Goal: Navigation & Orientation: Find specific page/section

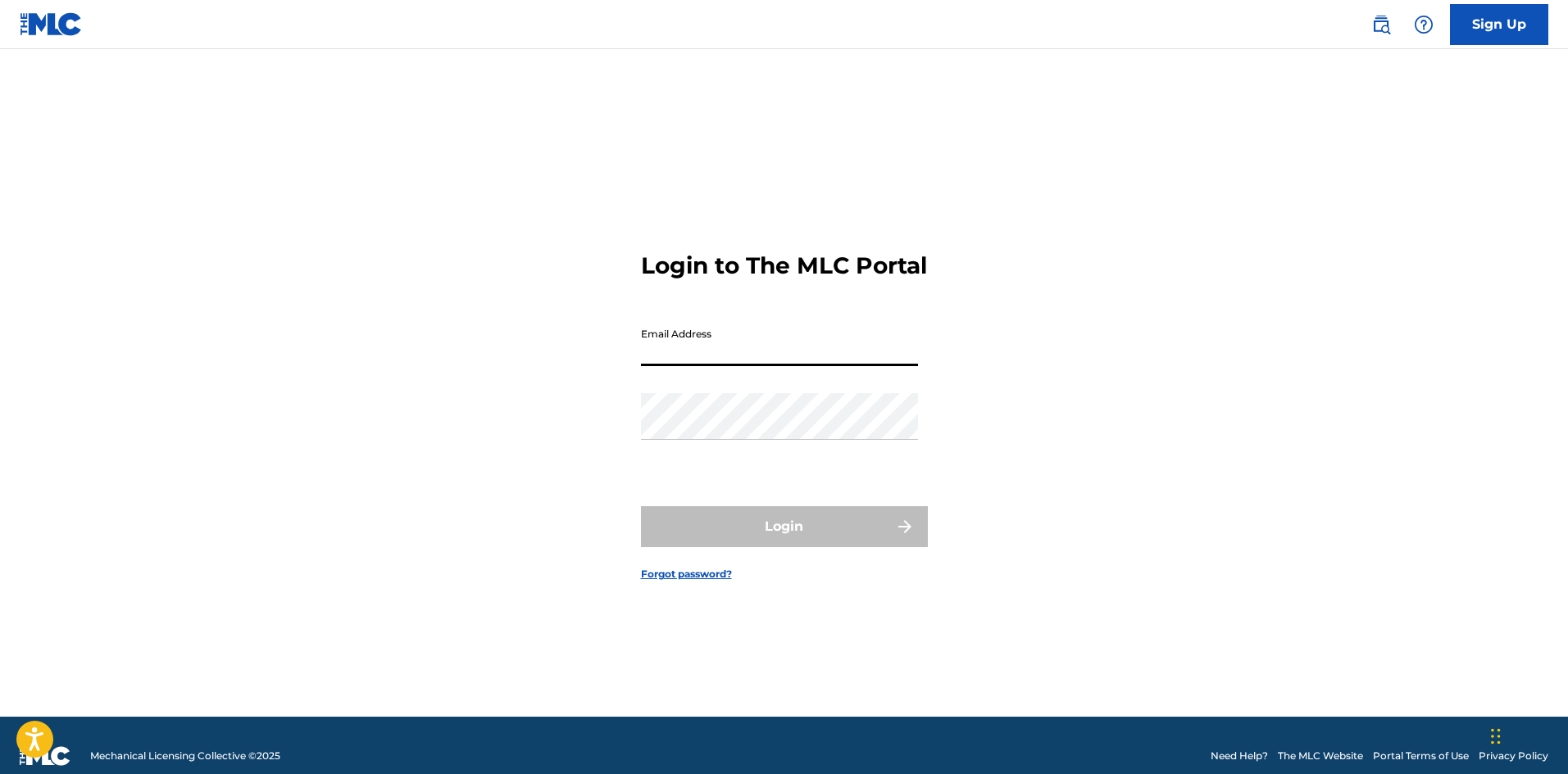
click at [719, 366] on input "Email Address" at bounding box center [779, 343] width 277 height 47
type input "[EMAIL_ADDRESS][DOMAIN_NAME]"
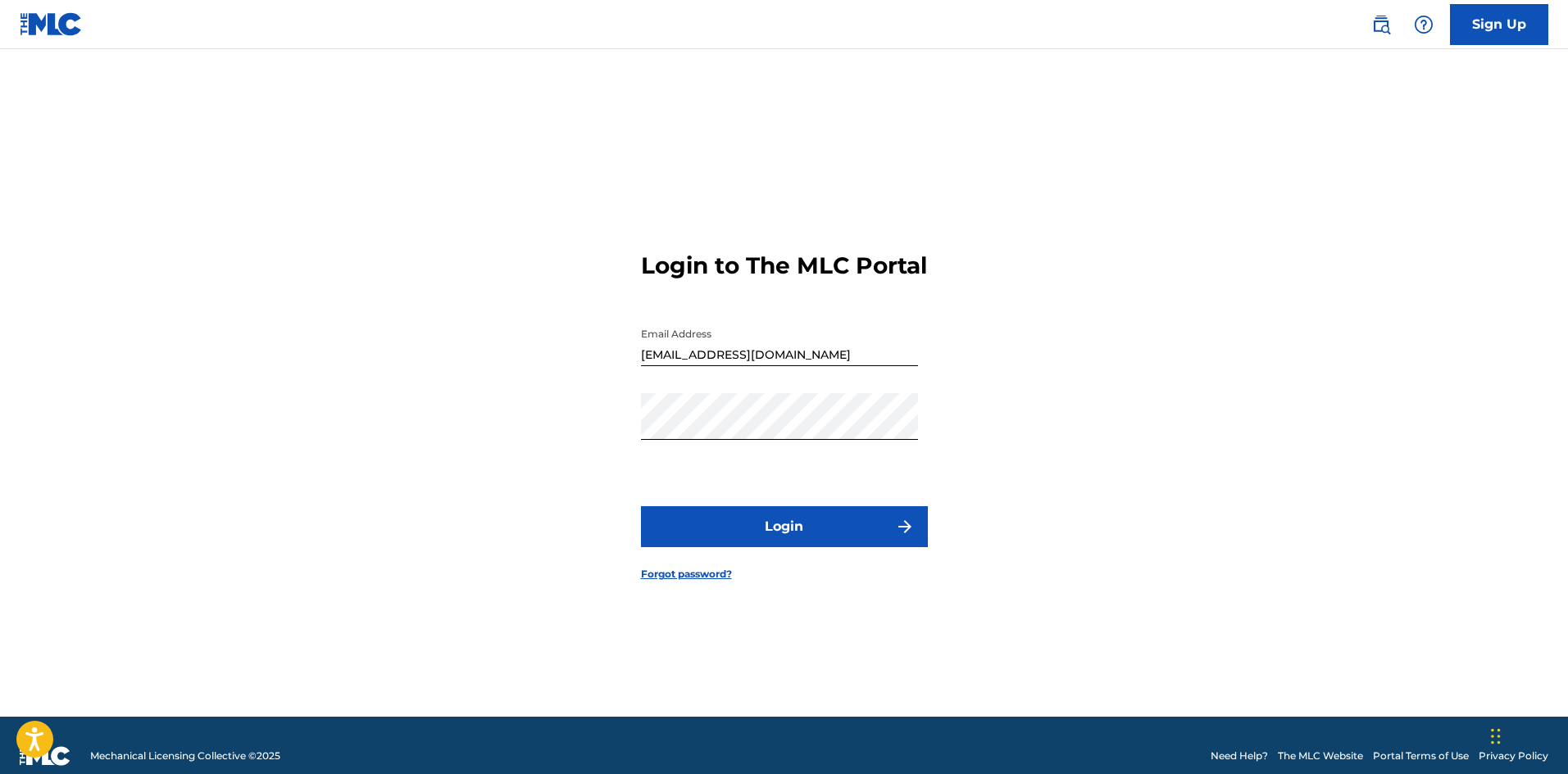
click at [894, 532] on button "Login" at bounding box center [784, 526] width 287 height 41
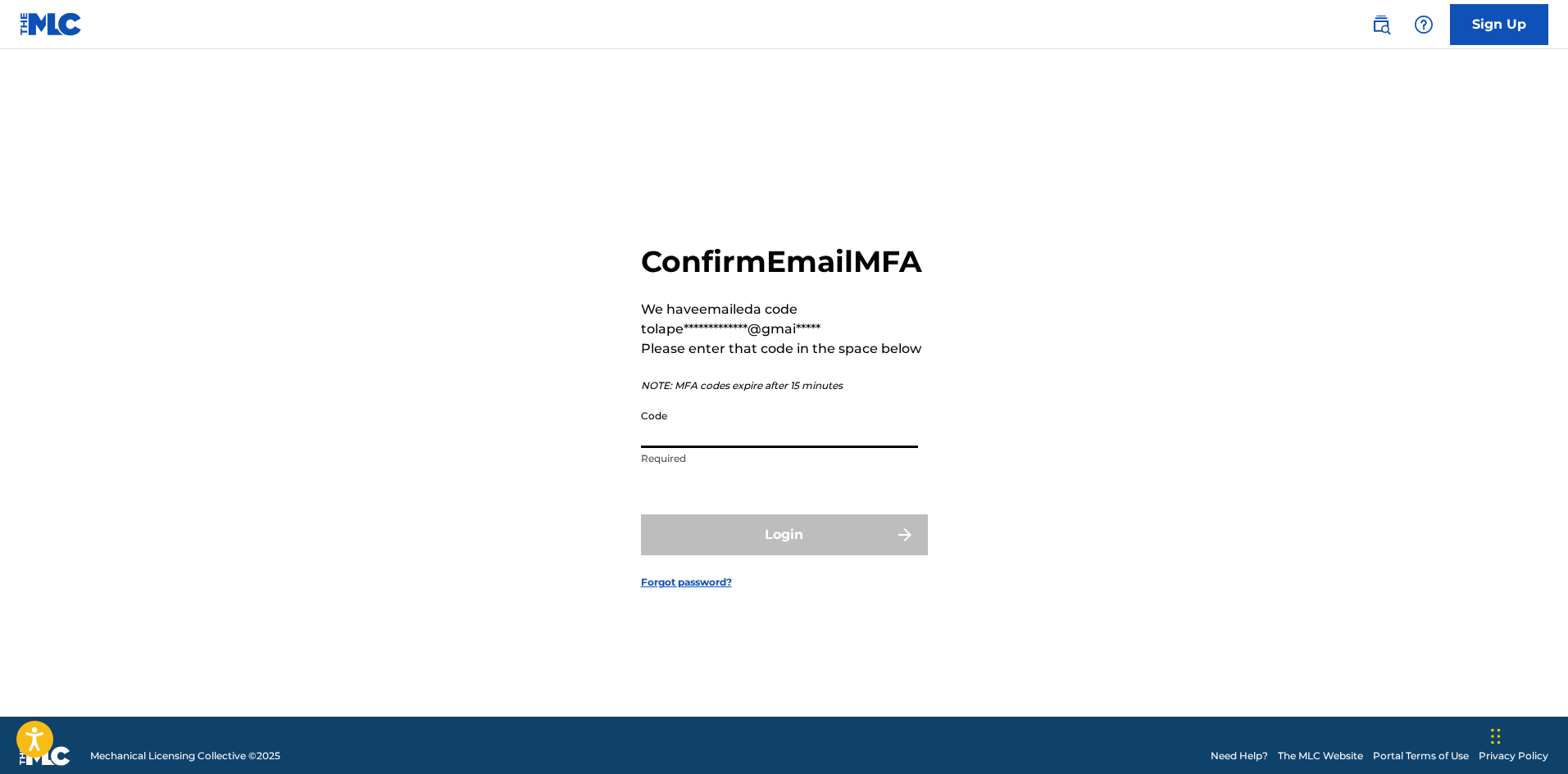
paste input "075279"
type input "075279"
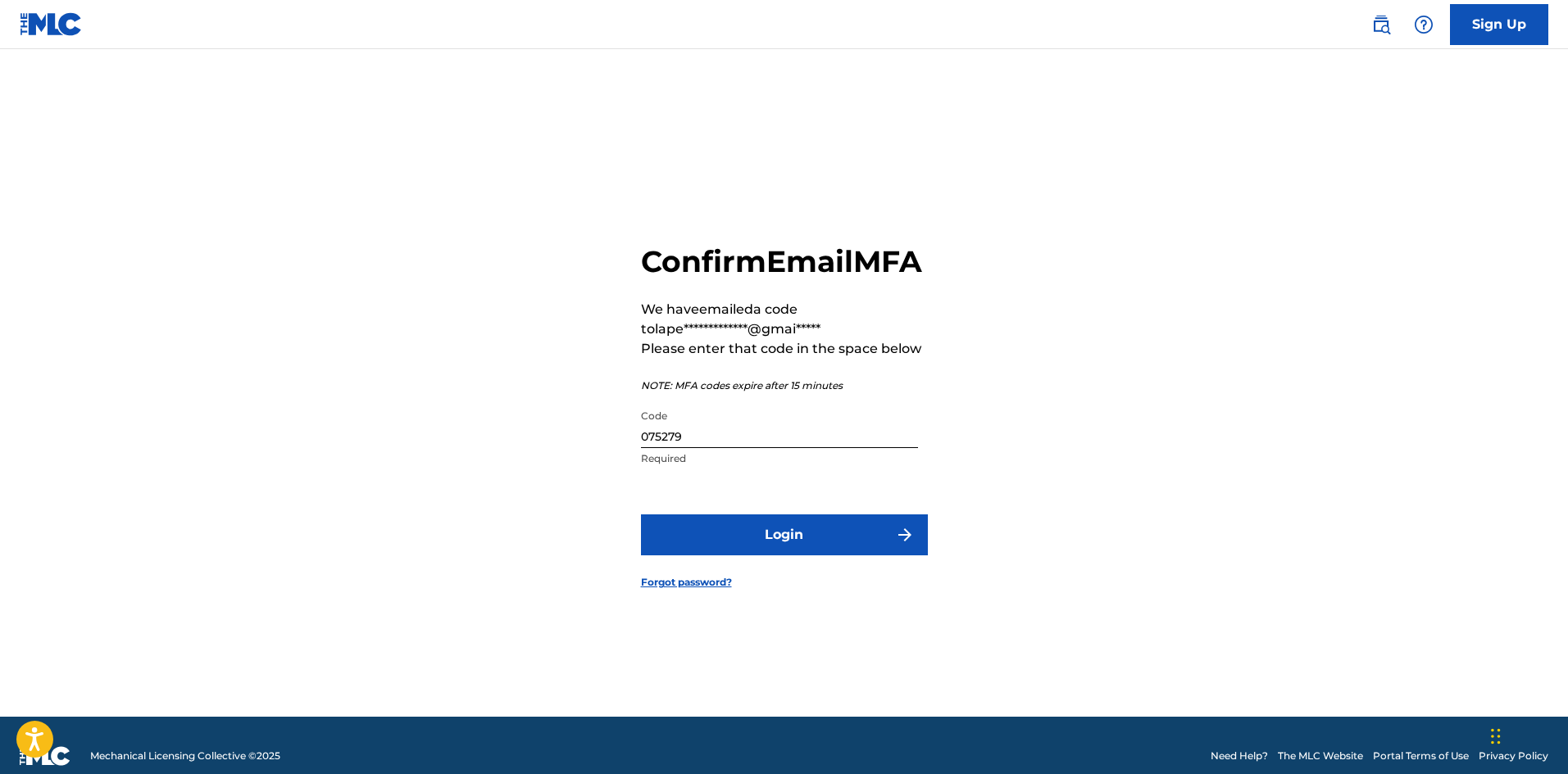
click at [917, 546] on button "Login" at bounding box center [784, 535] width 287 height 41
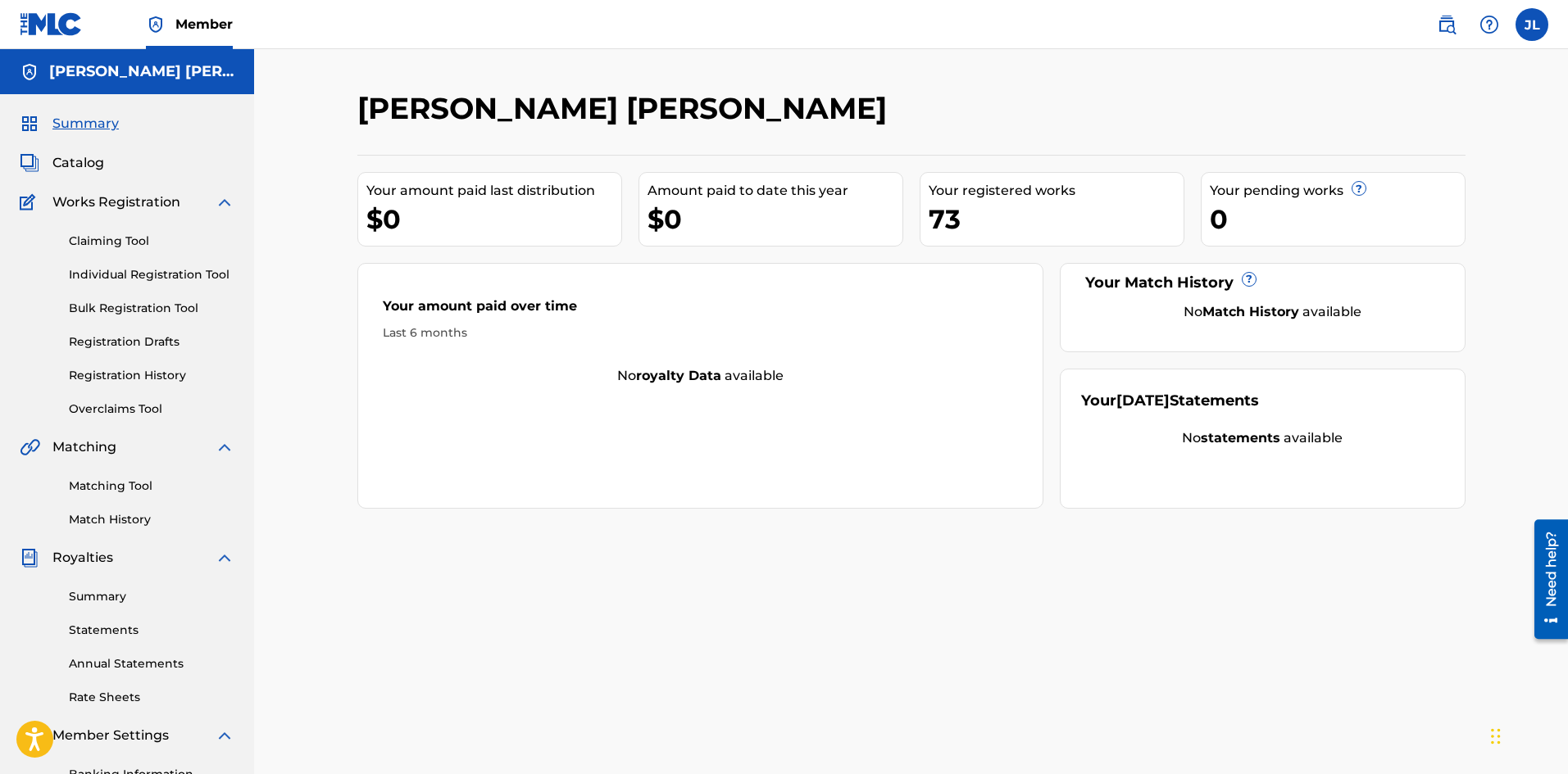
click at [68, 162] on span "Catalog" at bounding box center [78, 163] width 52 height 19
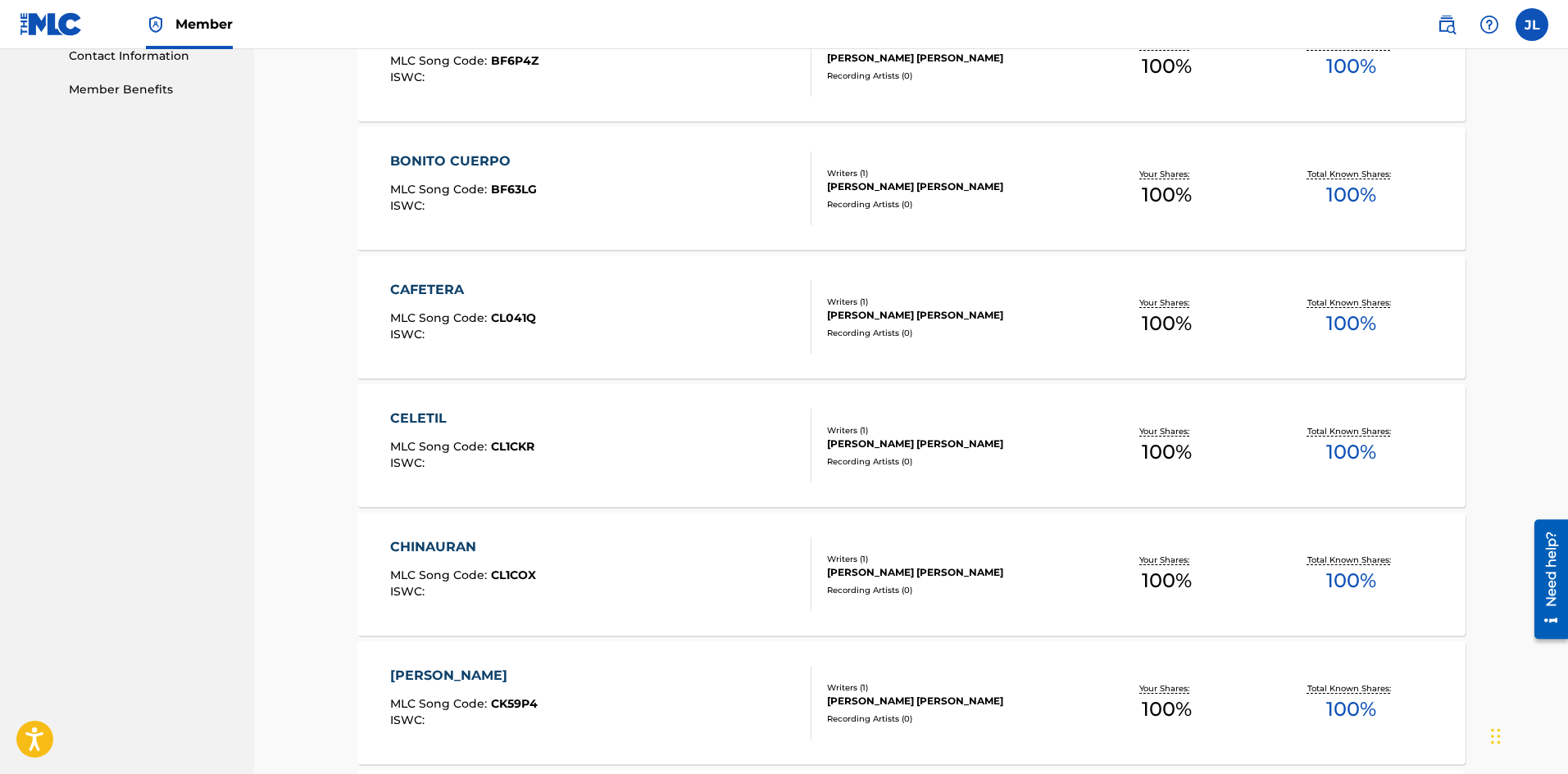
scroll to position [1092, 0]
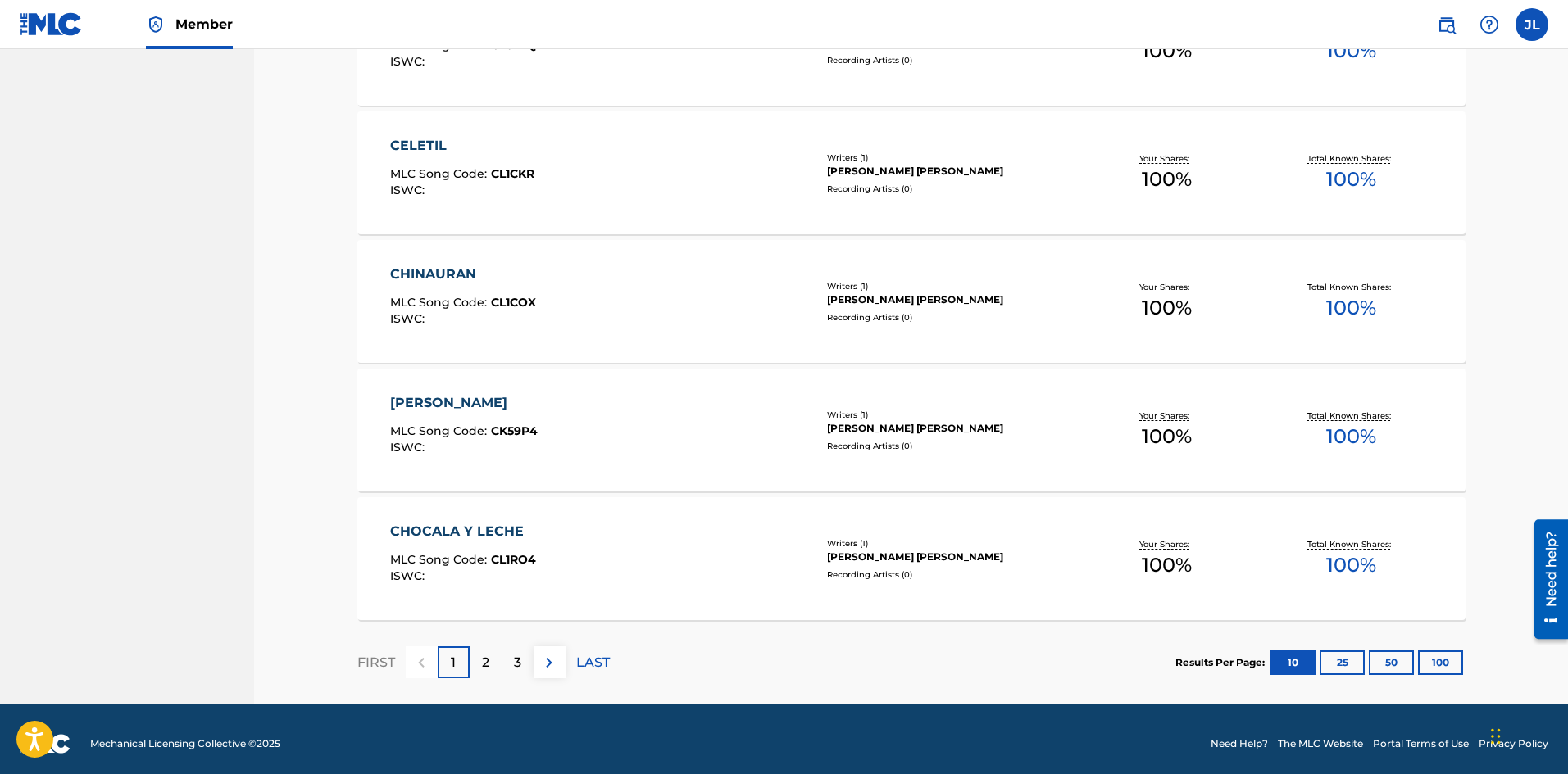
click at [578, 665] on p "LAST" at bounding box center [592, 662] width 33 height 19
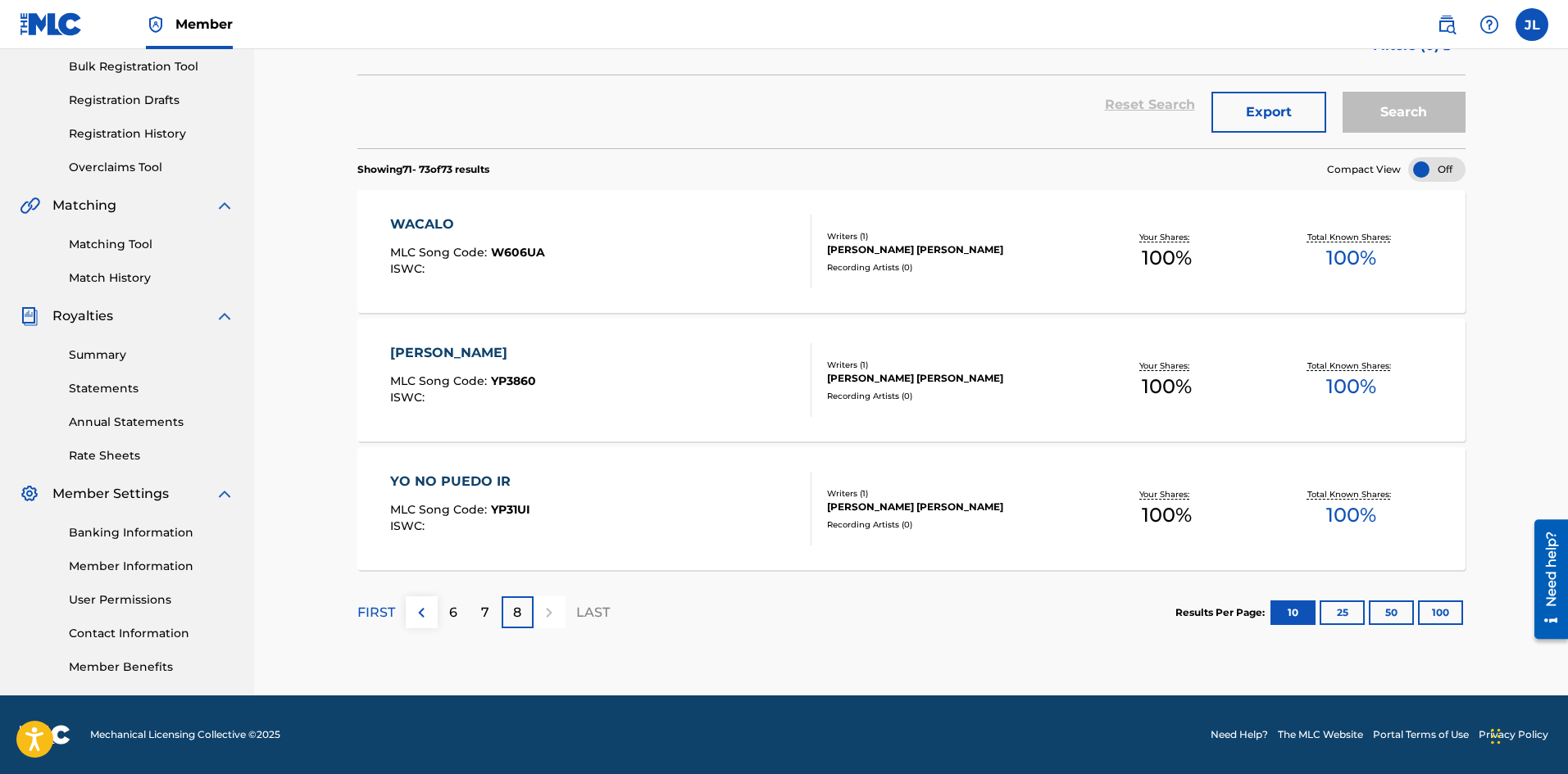
click at [537, 612] on div at bounding box center [549, 612] width 32 height 32
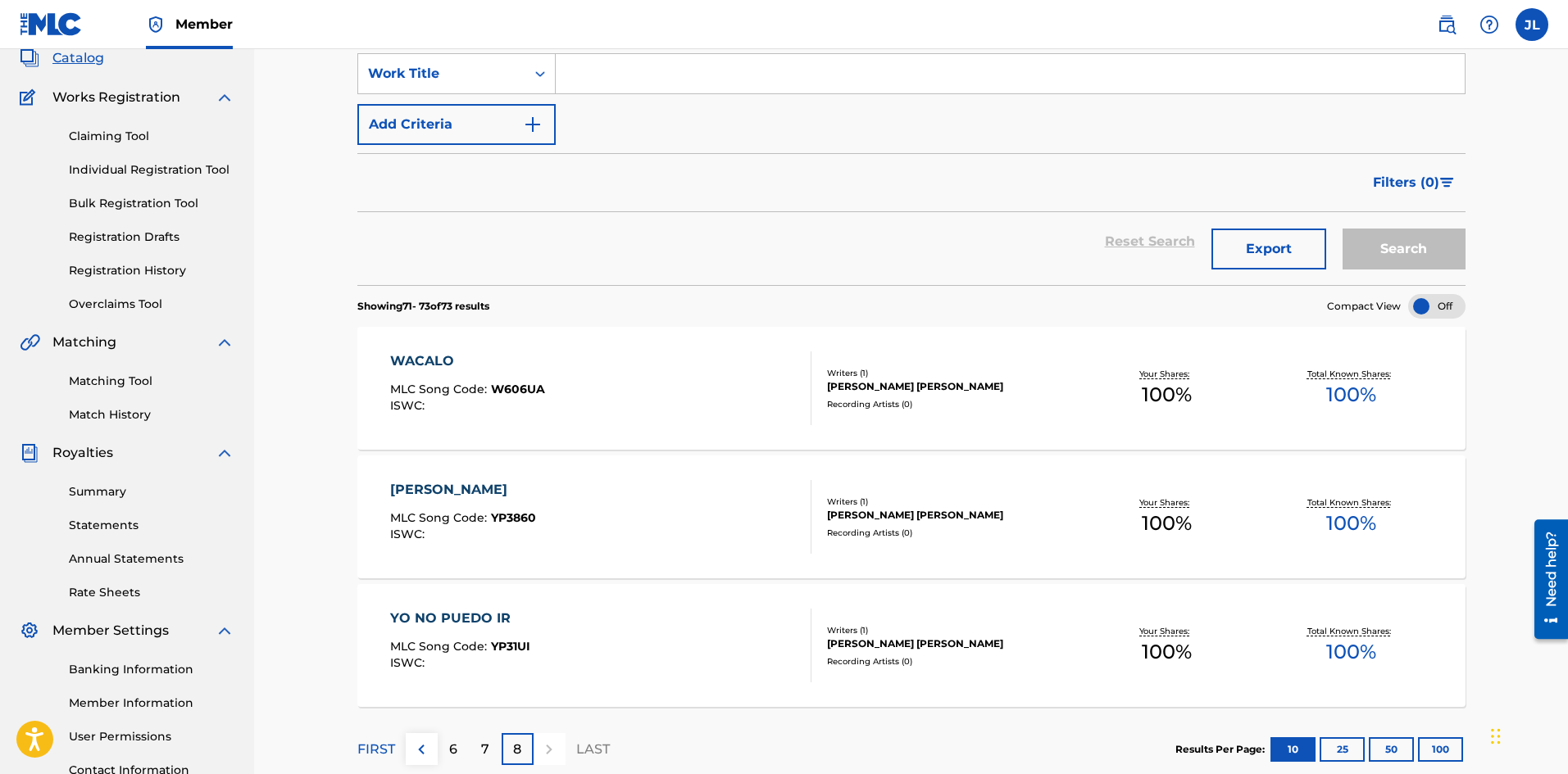
scroll to position [0, 0]
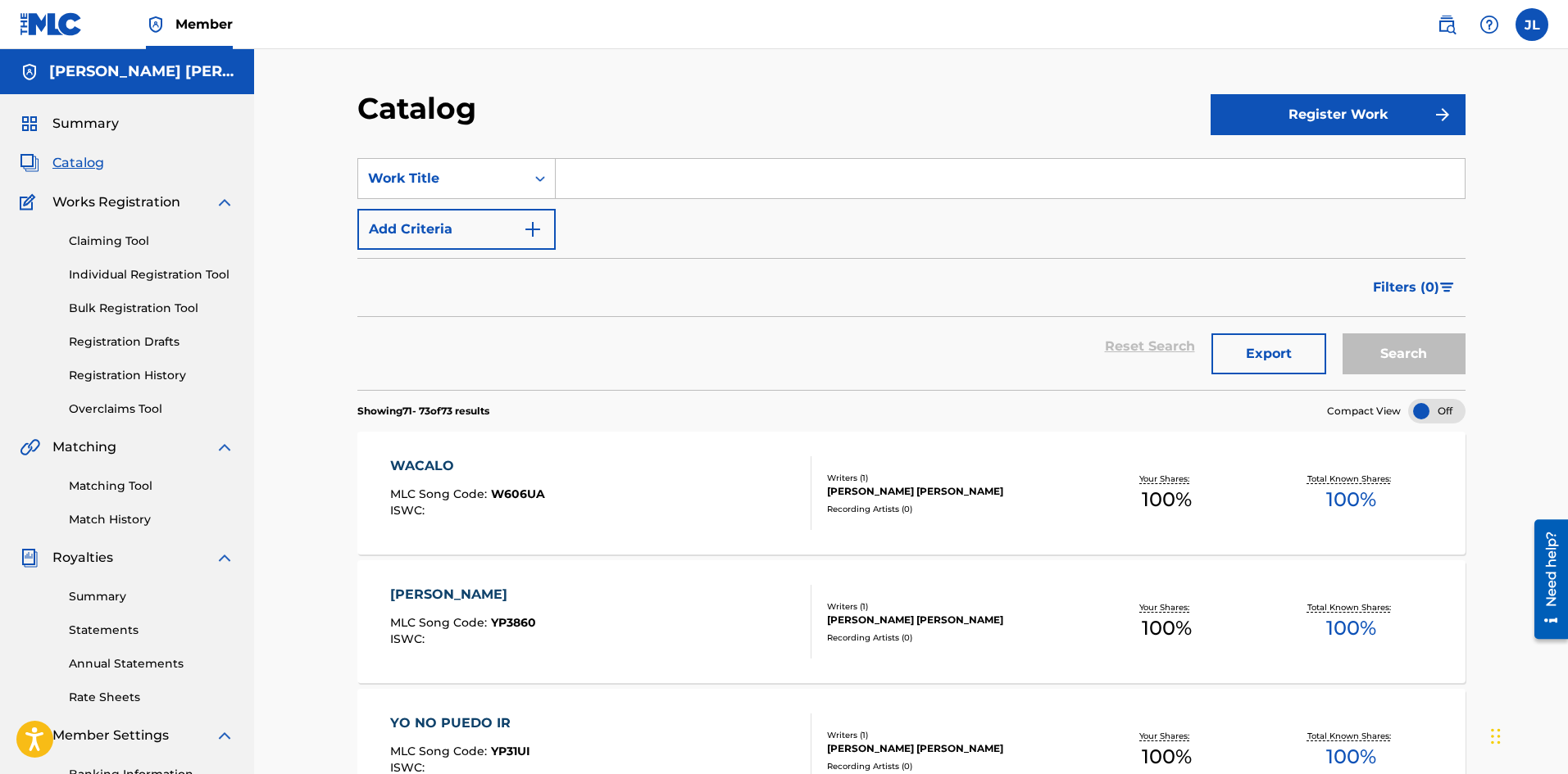
click at [69, 19] on img at bounding box center [51, 24] width 63 height 24
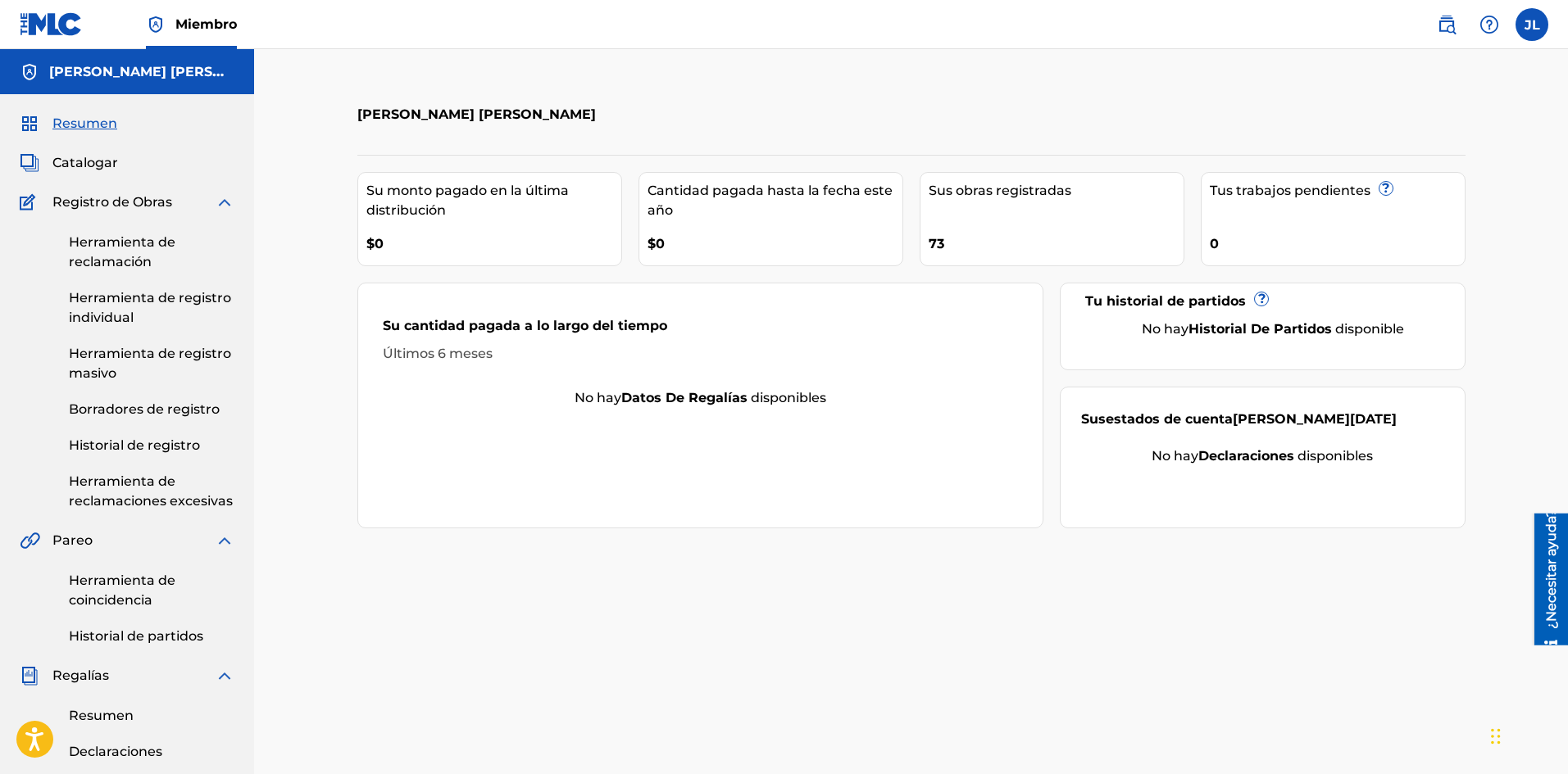
click at [817, 603] on div "[PERSON_NAME] [PERSON_NAME] Su monto pagado en la última distribución $0 Cantid…" at bounding box center [911, 633] width 1147 height 1085
